Goal: Information Seeking & Learning: Learn about a topic

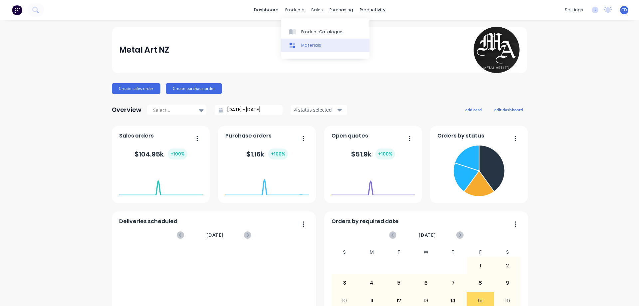
click at [304, 45] on div "Materials" at bounding box center [311, 45] width 20 height 6
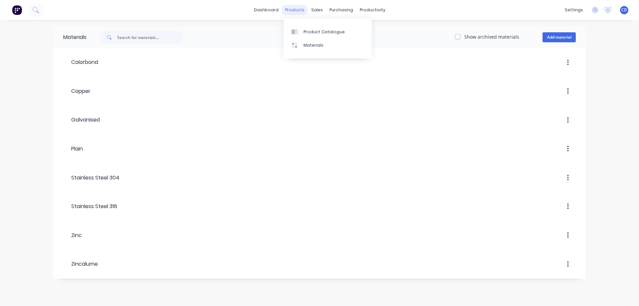
click at [298, 8] on div "products" at bounding box center [295, 10] width 26 height 10
click at [310, 30] on div "Product Catalogue" at bounding box center [323, 32] width 41 height 6
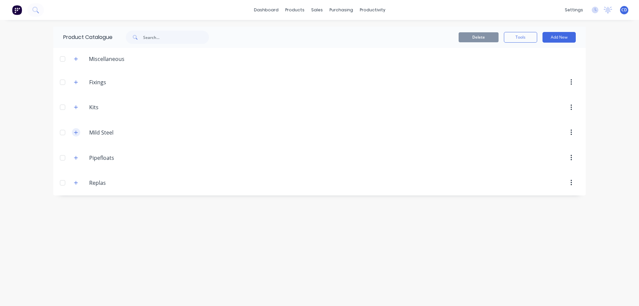
click at [77, 133] on icon "button" at bounding box center [76, 132] width 4 height 5
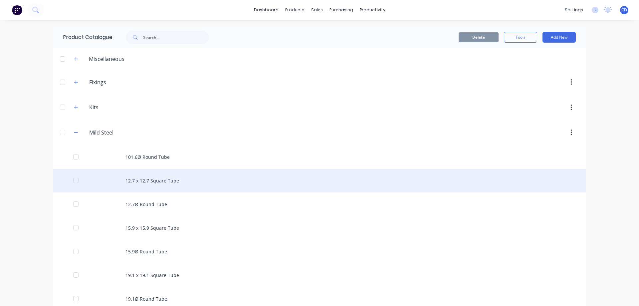
click at [158, 182] on div "12.7 x 12.7 Square Tube" at bounding box center [319, 181] width 532 height 24
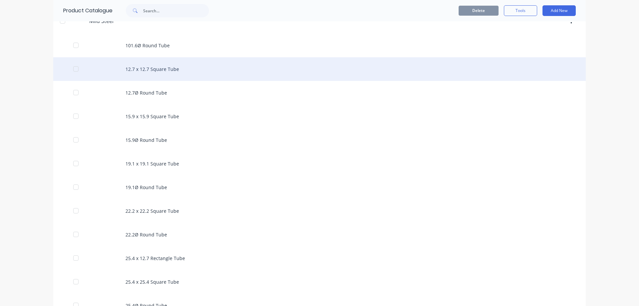
scroll to position [133, 0]
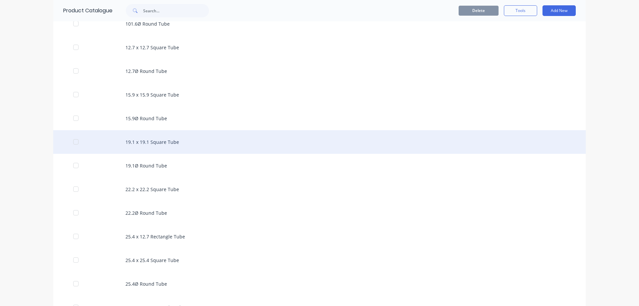
click at [167, 141] on div "19.1 x 19.1 Square Tube" at bounding box center [319, 142] width 532 height 24
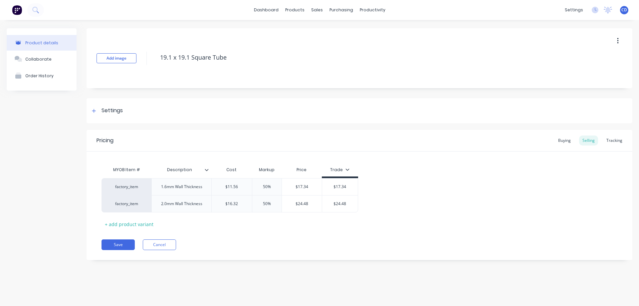
type textarea "x"
